Goal: Task Accomplishment & Management: Manage account settings

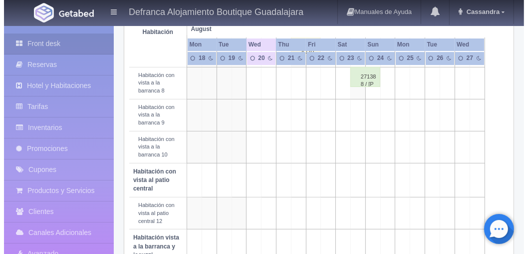
scroll to position [248, 0]
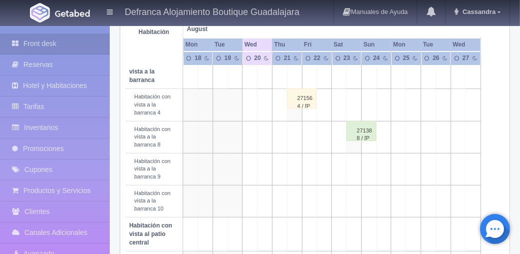
click at [385, 132] on td at bounding box center [383, 137] width 15 height 32
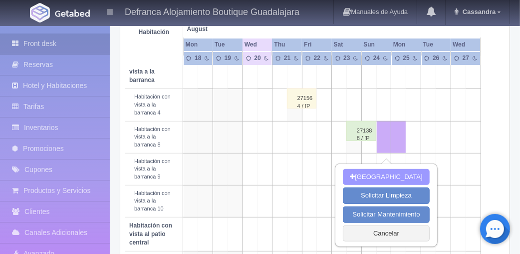
click at [380, 177] on button "[GEOGRAPHIC_DATA]" at bounding box center [386, 177] width 86 height 16
type input "24-08-2025"
type input "25-08-2025"
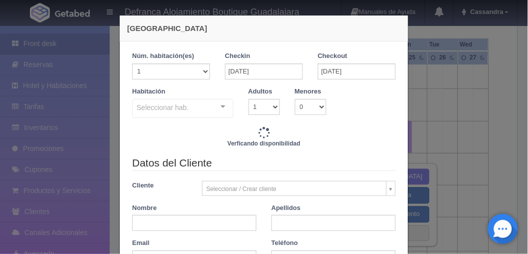
checkbox input "false"
type input "6110.00"
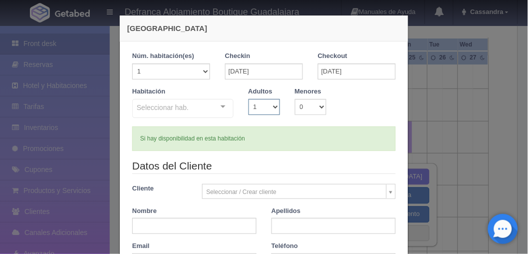
drag, startPoint x: 273, startPoint y: 107, endPoint x: 261, endPoint y: 128, distance: 24.1
click at [261, 128] on div "1 Núm. habitación(es) 1 2 3 4 5 6 7 8 9 10 11 12 13 14 15 16 17 18 19 20 Checki…" at bounding box center [264, 100] width 264 height 99
checkbox input "false"
select select "2"
click at [249, 99] on select "1 2 3 4 5 6 7 8 9 10" at bounding box center [264, 107] width 31 height 16
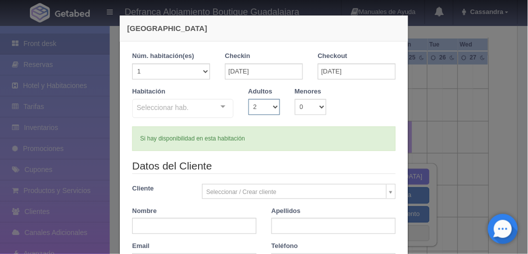
checkbox input "false"
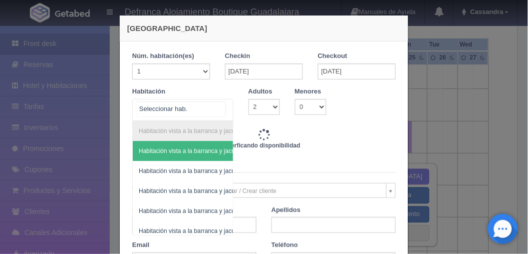
click at [227, 109] on div at bounding box center [223, 106] width 20 height 15
type input "6110.00"
checkbox input "false"
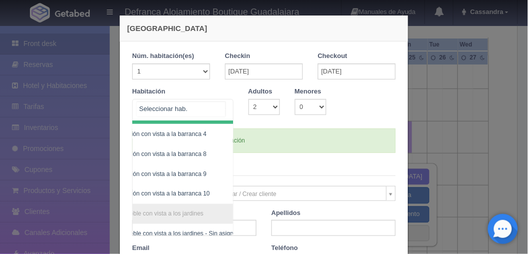
scroll to position [237, 27]
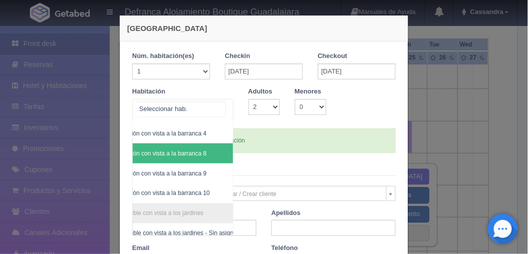
click at [180, 153] on span "Habitación con vista a la barranca 8" at bounding box center [158, 153] width 95 height 7
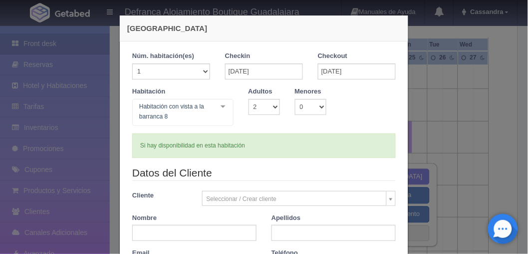
checkbox input "false"
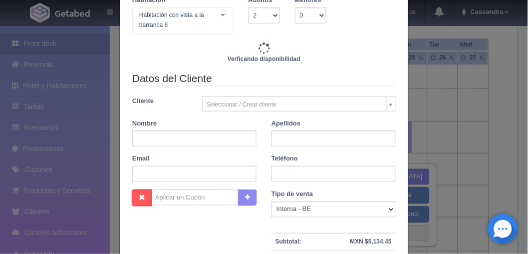
scroll to position [96, 0]
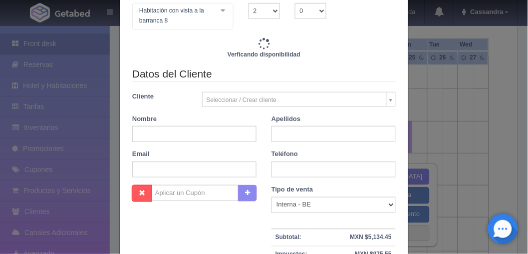
type input "6110.00"
checkbox input "false"
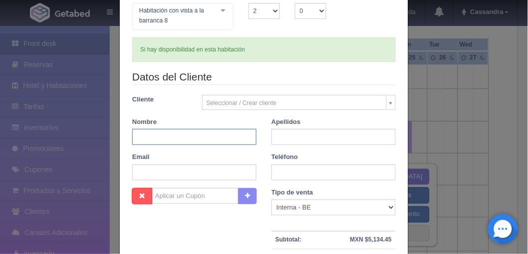
click at [220, 135] on input "text" at bounding box center [194, 137] width 124 height 16
paste input "José Eduardo Guerrero Rea"
drag, startPoint x: 220, startPoint y: 135, endPoint x: 171, endPoint y: 141, distance: 48.8
click at [171, 141] on input "José Eduardo Guerrero Rea" at bounding box center [194, 137] width 124 height 16
type input "José Eduardo"
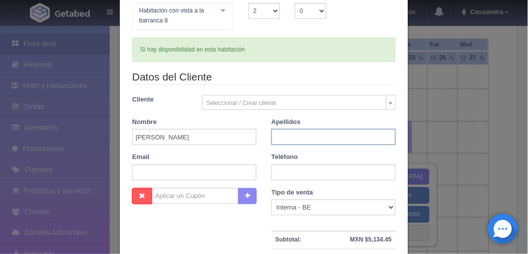
paste input "Guerrero Rea"
paste input "3313791125"
type input "Guerrero Rea"
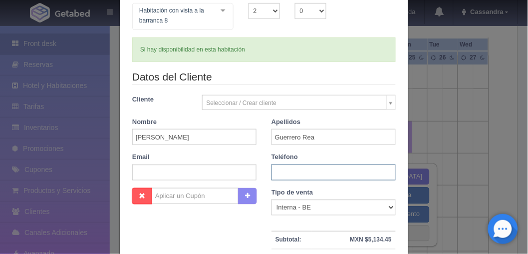
paste input "3313791125"
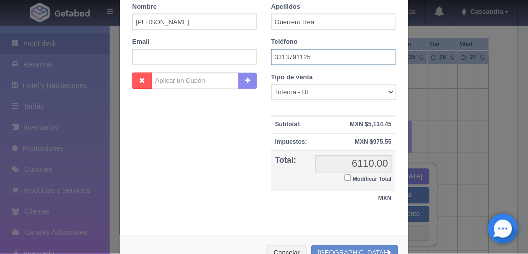
scroll to position [243, 0]
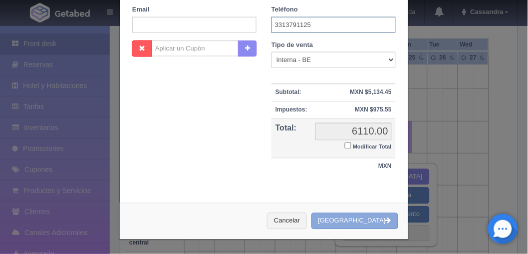
type input "3313791125"
click at [357, 219] on button "[GEOGRAPHIC_DATA]" at bounding box center [354, 221] width 87 height 16
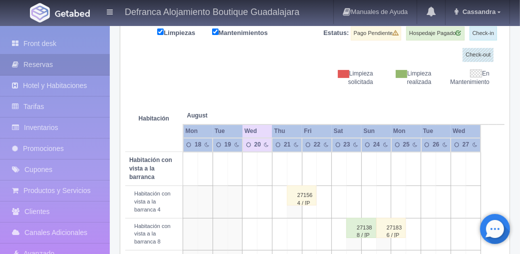
scroll to position [150, 0]
click at [395, 224] on div "271836 / [PERSON_NAME] [PERSON_NAME]" at bounding box center [391, 228] width 30 height 20
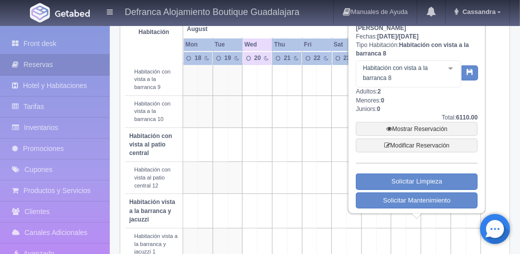
scroll to position [337, 0]
click at [413, 123] on link "Mostrar Reservación" at bounding box center [417, 128] width 122 height 14
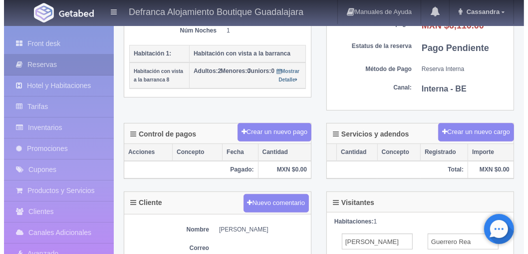
scroll to position [212, 0]
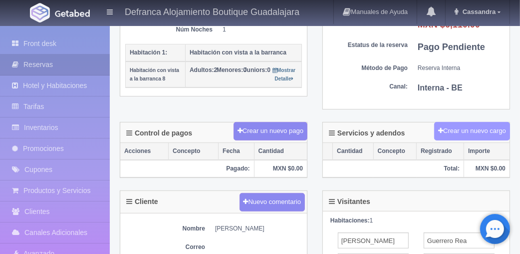
click at [484, 128] on button "Crear un nuevo cargo" at bounding box center [472, 131] width 76 height 18
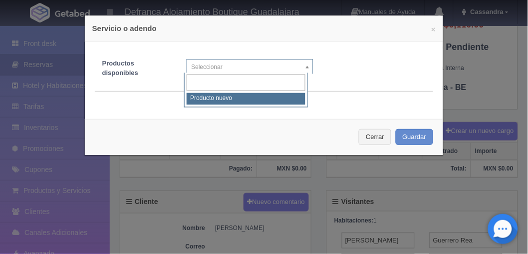
click at [275, 72] on body "Defranca Alojamiento Boutique Guadalajara Manuales de Ayuda Actualizaciones rec…" at bounding box center [264, 134] width 528 height 642
select select "0"
type input "1"
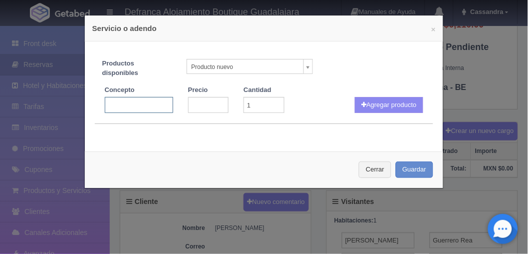
click at [127, 108] on input "text" at bounding box center [139, 105] width 68 height 16
type input "m"
type input "MENOR EXTRA"
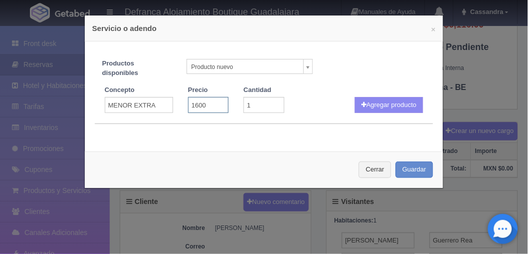
type input "1600"
type input "3"
click button "Agregar producto" at bounding box center [389, 105] width 68 height 16
select select
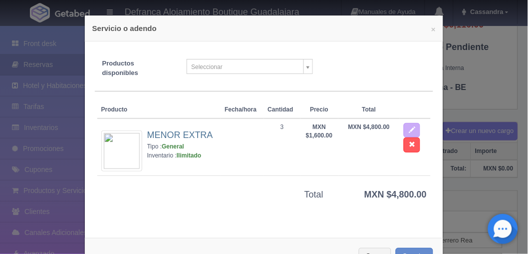
scroll to position [35, 0]
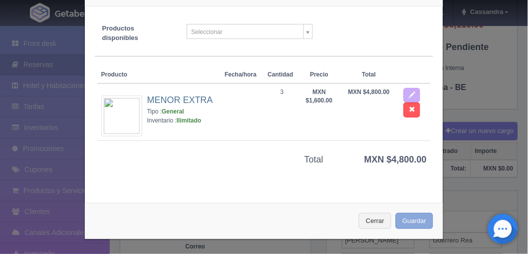
click at [405, 222] on button "Guardar" at bounding box center [415, 221] width 38 height 16
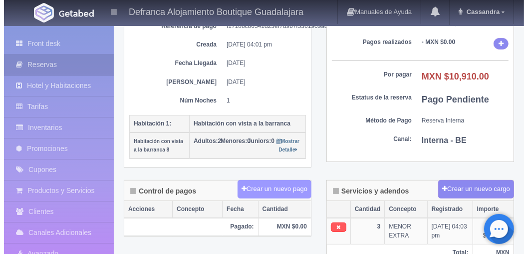
scroll to position [142, 0]
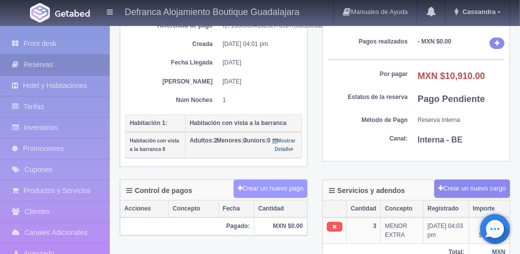
click at [265, 190] on button "Crear un nuevo pago" at bounding box center [271, 188] width 74 height 18
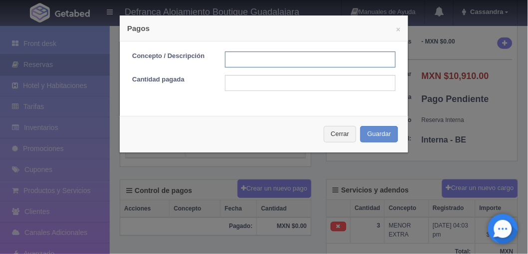
click at [267, 63] on input "text" at bounding box center [310, 59] width 171 height 16
click at [270, 55] on input "DEPOSITO 24 ABRIL 2025" at bounding box center [310, 59] width 171 height 16
type input "DEPOSITO 20 AGOSTO 2025"
click at [256, 92] on div "Concepto / Descripción DEPOSITO 20 AGOSTO 2025 Cantidad pagada" at bounding box center [264, 74] width 288 height 67
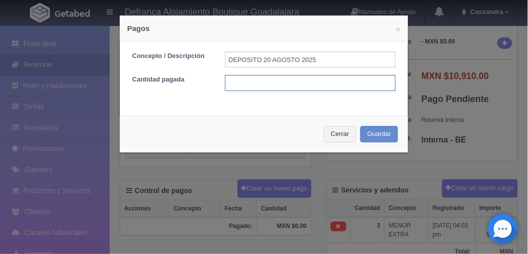
click at [242, 81] on input "text" at bounding box center [310, 83] width 171 height 16
type input "6000"
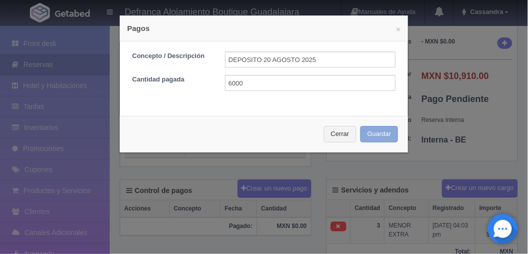
click at [370, 131] on button "Guardar" at bounding box center [379, 134] width 38 height 16
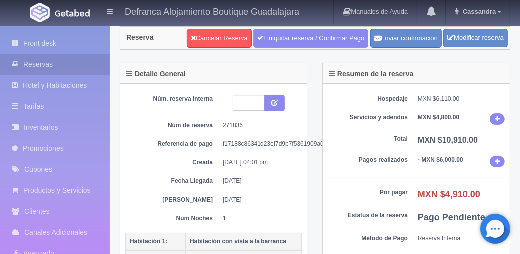
scroll to position [10, 0]
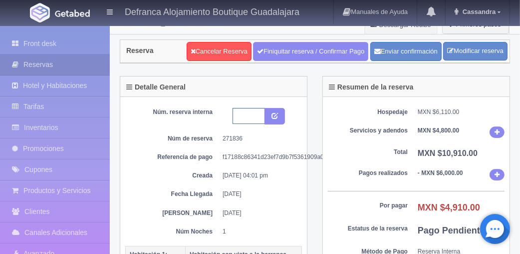
click at [244, 110] on input "text" at bounding box center [249, 116] width 32 height 16
type input "J"
type input "HVB8 240825-250825"
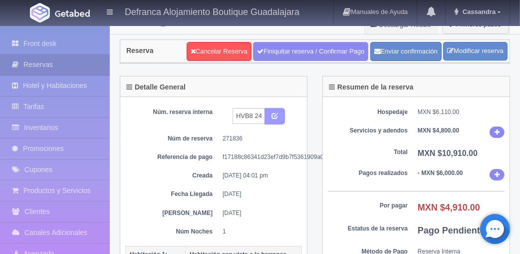
click at [267, 112] on button "submit" at bounding box center [275, 116] width 20 height 17
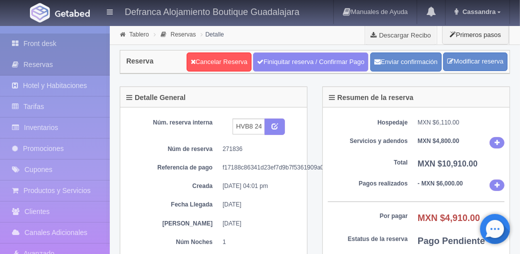
click at [30, 47] on link "Front desk" at bounding box center [55, 43] width 110 height 20
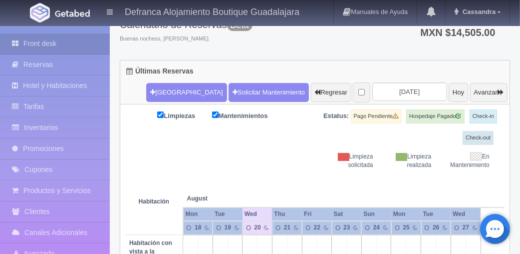
scroll to position [30, 0]
